Goal: Task Accomplishment & Management: Complete application form

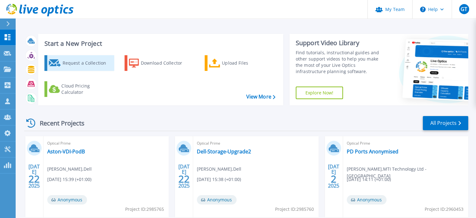
click at [75, 61] on div "Request a Collection" at bounding box center [87, 63] width 50 height 13
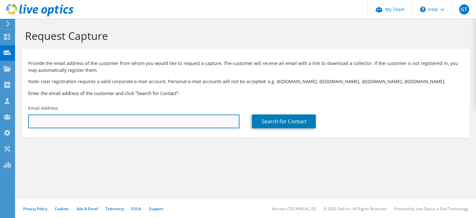
click at [129, 123] on input "text" at bounding box center [133, 121] width 211 height 14
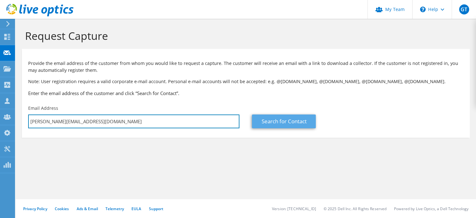
type input "[PERSON_NAME][EMAIL_ADDRESS][DOMAIN_NAME]"
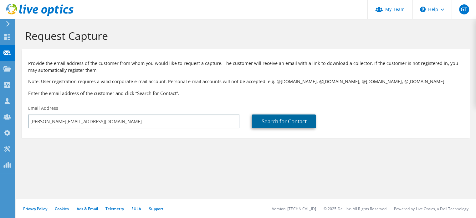
click at [272, 117] on link "Search for Contact" at bounding box center [284, 121] width 64 height 14
type input "D4T4 SOLUTIONS"
type input "[PERSON_NAME]"
type input "Bow"
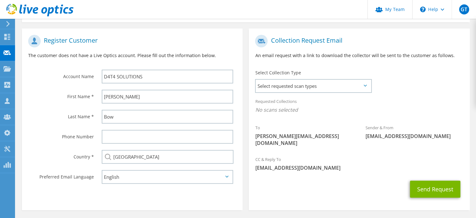
scroll to position [125, 0]
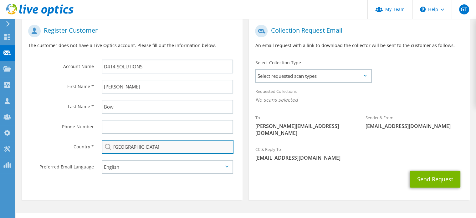
click at [153, 146] on input "[GEOGRAPHIC_DATA]" at bounding box center [168, 147] width 132 height 14
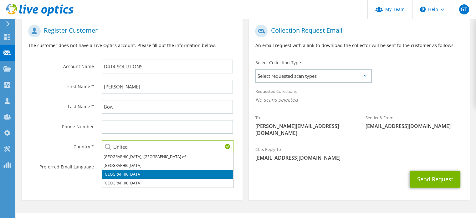
click at [138, 174] on li "[GEOGRAPHIC_DATA]" at bounding box center [167, 174] width 131 height 9
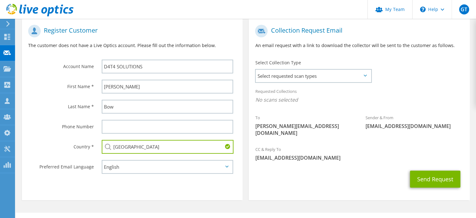
type input "[GEOGRAPHIC_DATA]"
click at [139, 180] on section "Register Customer The customer does not have a Live Optics account. Please fill…" at bounding box center [132, 108] width 221 height 181
click at [304, 75] on span "Select requested scan types" at bounding box center [313, 76] width 115 height 13
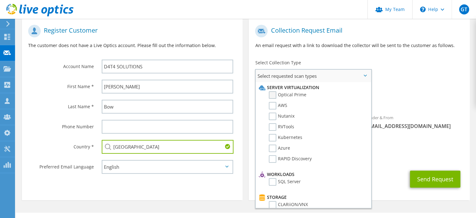
click at [274, 92] on label "Optical Prime" at bounding box center [288, 95] width 38 height 8
click at [0, 0] on input "Optical Prime" at bounding box center [0, 0] width 0 height 0
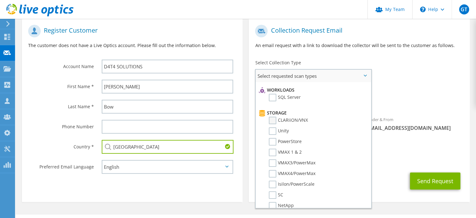
scroll to position [94, 0]
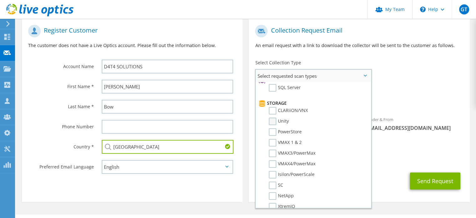
click at [274, 120] on label "Unity" at bounding box center [279, 121] width 20 height 8
click at [0, 0] on input "Unity" at bounding box center [0, 0] width 0 height 0
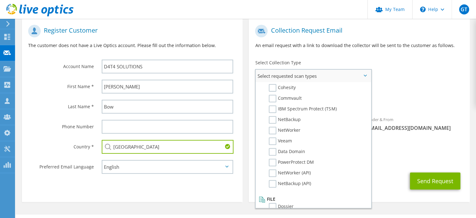
scroll to position [289, 0]
click at [365, 75] on icon at bounding box center [365, 76] width 3 height 2
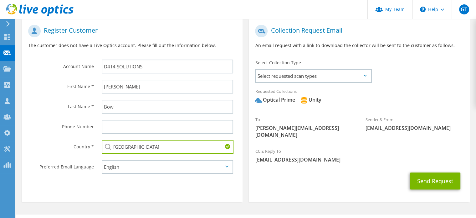
click at [309, 181] on div "Send Request" at bounding box center [359, 180] width 221 height 23
click at [431, 8] on div "\n Help" at bounding box center [432, 9] width 39 height 19
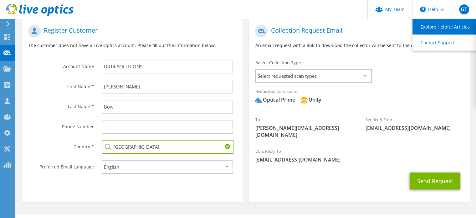
click at [441, 25] on link "Explore Helpful Articles" at bounding box center [448, 26] width 70 height 15
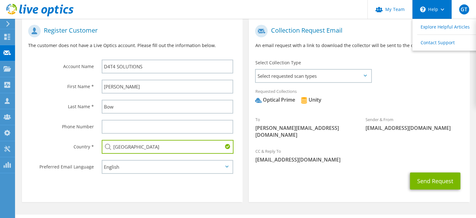
click at [429, 10] on div "\n Help" at bounding box center [432, 9] width 39 height 19
click at [426, 7] on div "\n Help" at bounding box center [432, 9] width 39 height 19
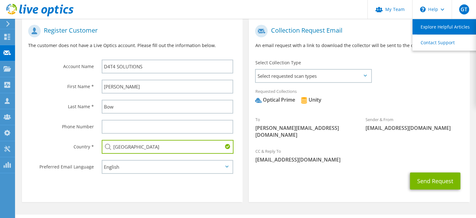
click at [431, 22] on link "Explore Helpful Articles" at bounding box center [448, 26] width 70 height 15
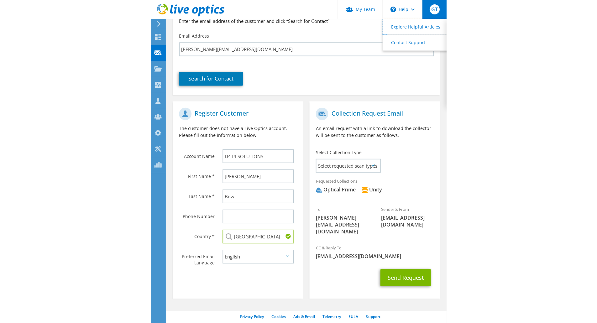
scroll to position [22, 0]
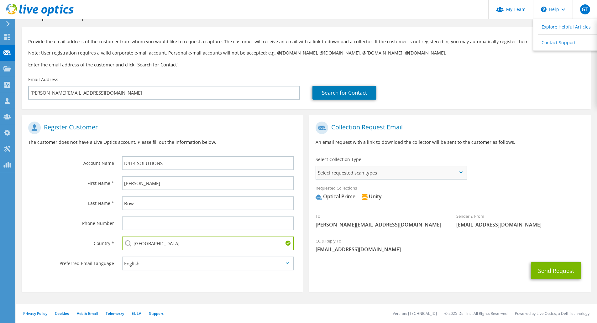
click at [409, 170] on span "Select requested scan types" at bounding box center [391, 172] width 150 height 13
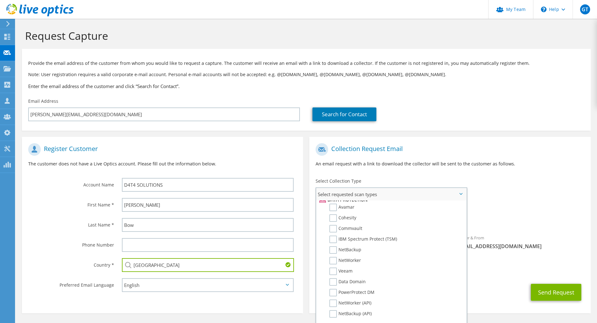
scroll to position [298, 0]
click at [476, 217] on span "[EMAIL_ADDRESS][DOMAIN_NAME]" at bounding box center [520, 246] width 128 height 7
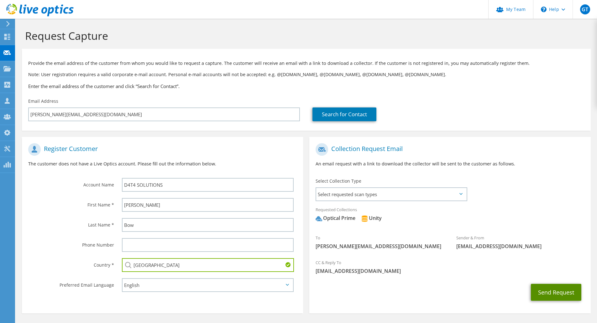
drag, startPoint x: 536, startPoint y: 289, endPoint x: 539, endPoint y: 290, distance: 3.2
click at [476, 217] on button "Send Request" at bounding box center [556, 292] width 50 height 17
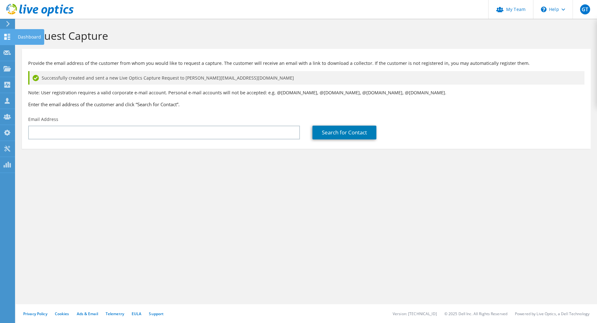
click at [10, 35] on icon at bounding box center [7, 37] width 8 height 6
